Goal: Navigation & Orientation: Find specific page/section

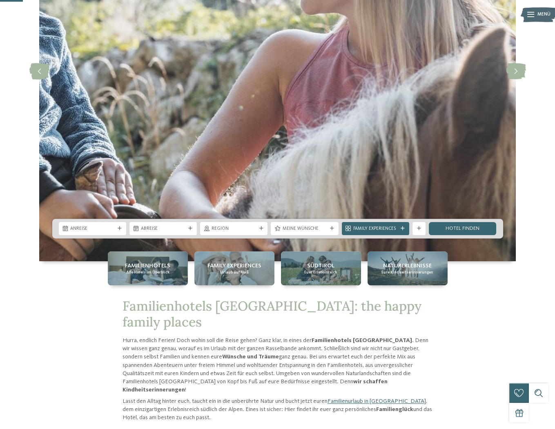
scroll to position [172, 0]
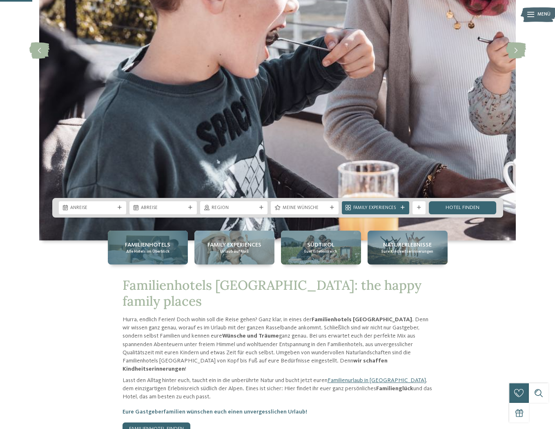
click at [161, 253] on span "Alle Hotels im Überblick" at bounding box center [147, 251] width 43 height 5
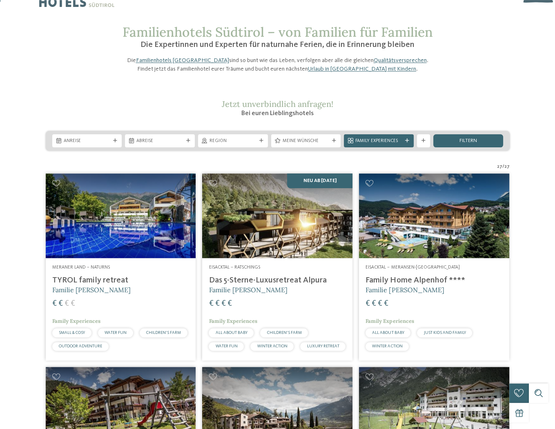
scroll to position [43, 0]
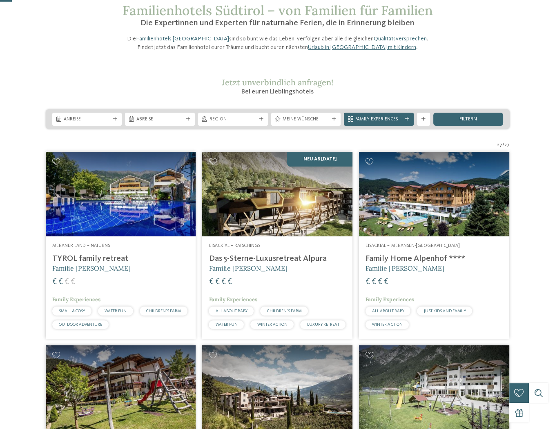
click at [232, 264] on h4 "Das 5-Sterne-Luxusretreat Alpura" at bounding box center [277, 259] width 137 height 10
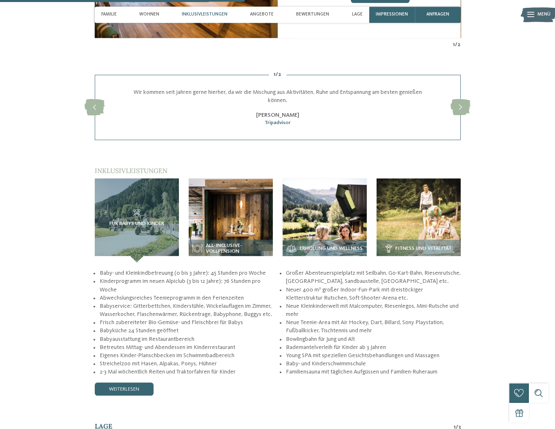
scroll to position [1121, 0]
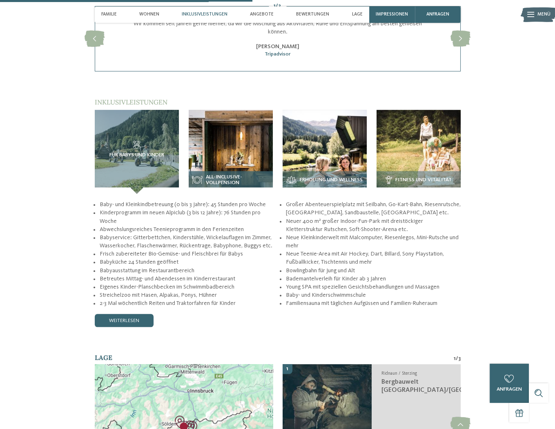
click at [206, 145] on img at bounding box center [231, 152] width 84 height 84
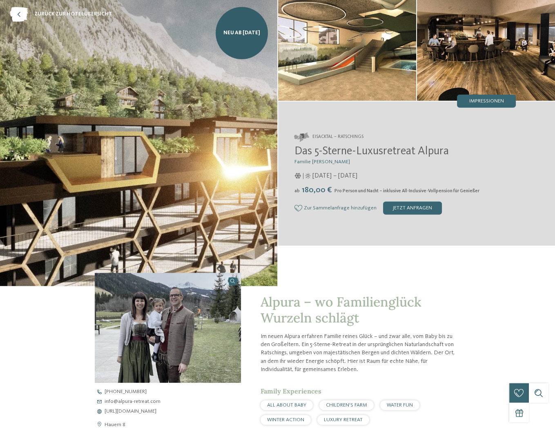
scroll to position [0, 0]
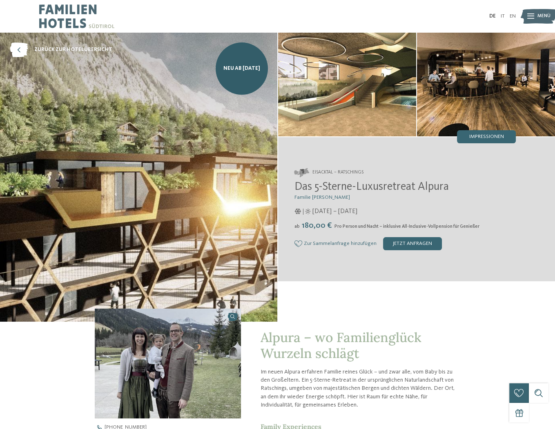
click at [540, 15] on span "Menü" at bounding box center [544, 16] width 13 height 7
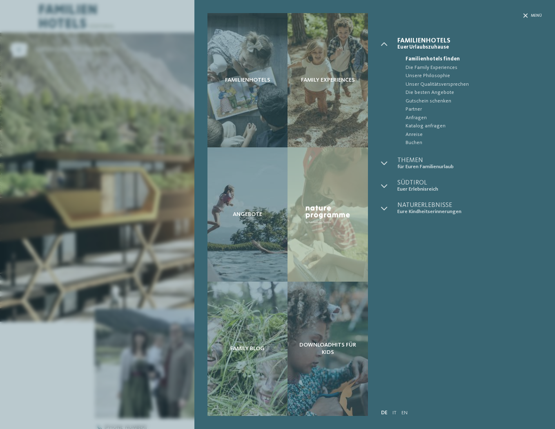
click at [147, 72] on div "Familienhotels Family Experiences Angebote" at bounding box center [277, 214] width 555 height 429
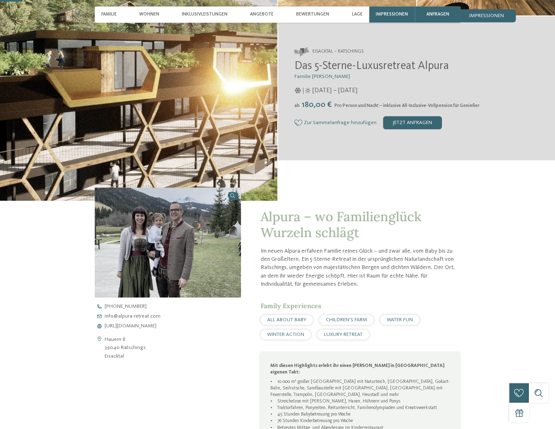
scroll to position [129, 0]
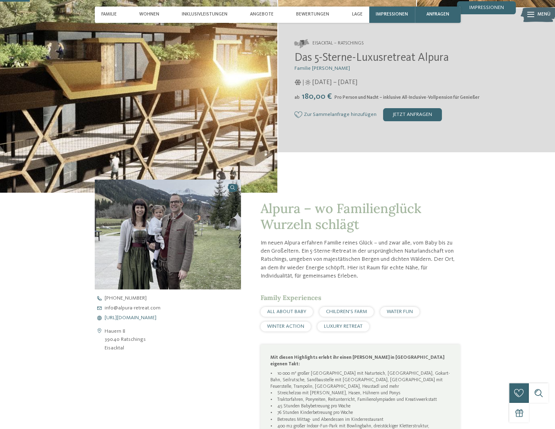
click at [156, 319] on span "https://www.alpura-retreat.com/" at bounding box center [131, 318] width 52 height 5
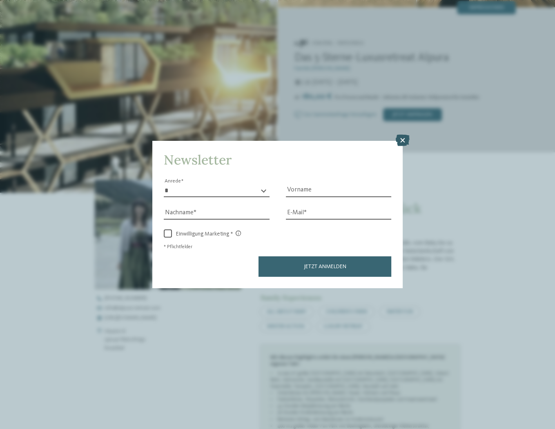
click at [404, 138] on icon at bounding box center [403, 140] width 14 height 11
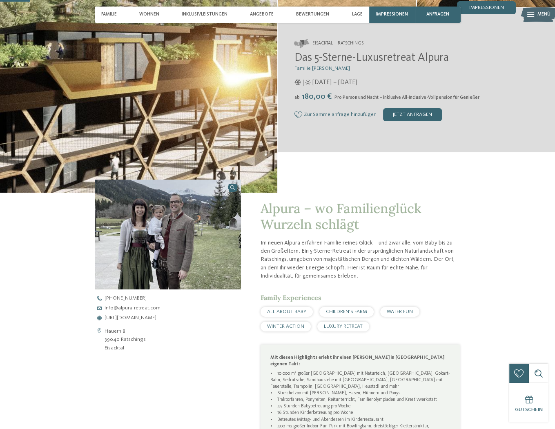
scroll to position [0, 0]
